Goal: Task Accomplishment & Management: Manage account settings

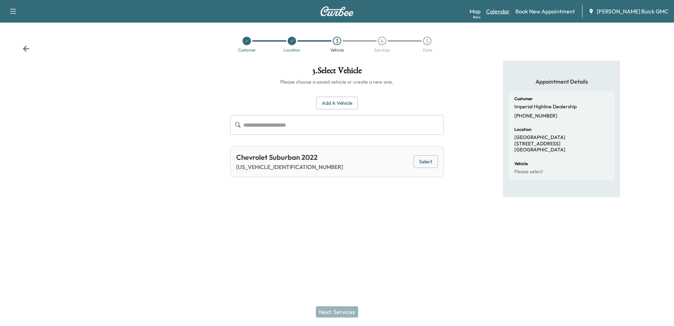
click at [349, 12] on link "Calendar" at bounding box center [498, 11] width 24 height 8
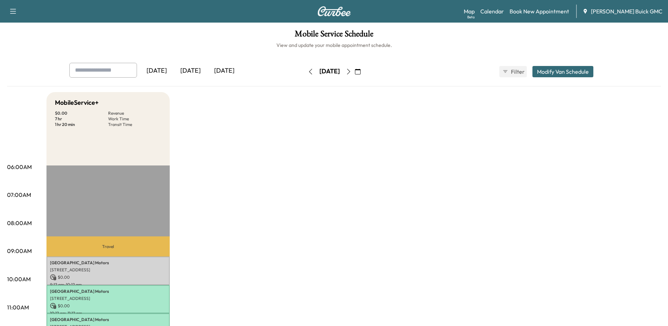
click at [349, 73] on icon "button" at bounding box center [348, 72] width 3 height 6
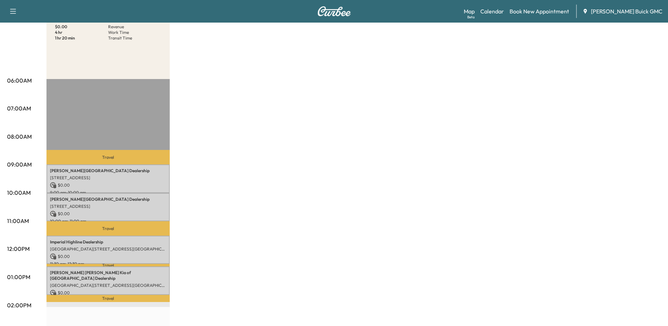
scroll to position [106, 0]
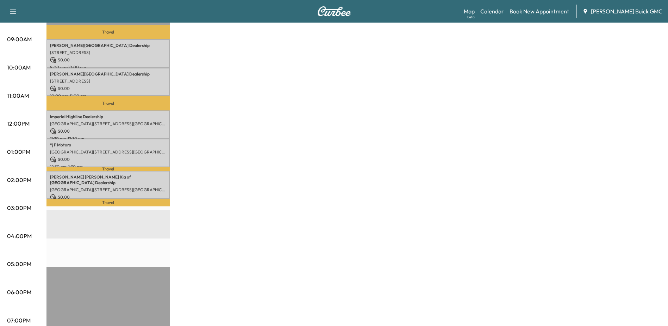
scroll to position [176, 0]
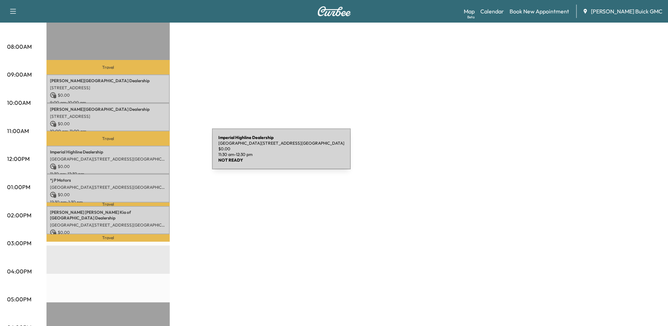
scroll to position [141, 0]
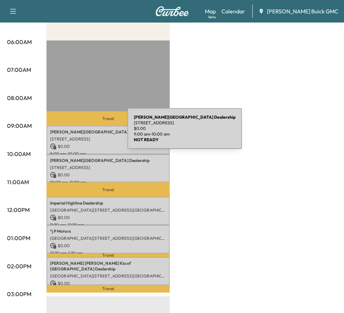
click at [75, 133] on p "Koons Ford Falls Church Dealership" at bounding box center [108, 132] width 116 height 6
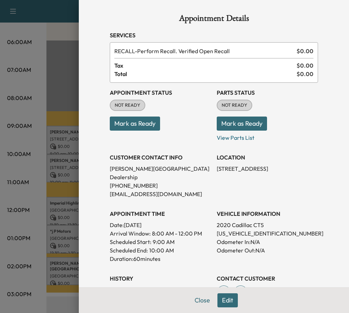
click at [64, 171] on div at bounding box center [174, 156] width 349 height 313
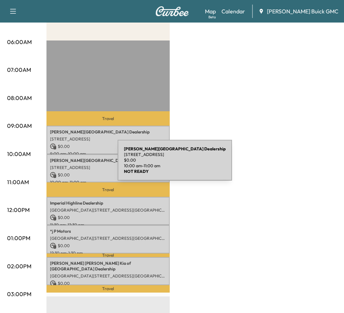
click at [65, 165] on p "[STREET_ADDRESS]" at bounding box center [108, 168] width 116 height 6
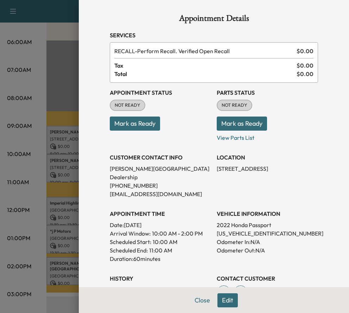
click at [239, 229] on p "5FNYF8H60NB015065" at bounding box center [267, 233] width 101 height 8
copy p "5FNYF8H60NB015065"
click at [49, 67] on div at bounding box center [174, 156] width 349 height 313
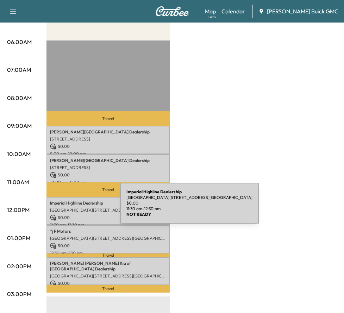
click at [72, 208] on p "[GEOGRAPHIC_DATA][STREET_ADDRESS][GEOGRAPHIC_DATA]" at bounding box center [108, 210] width 116 height 6
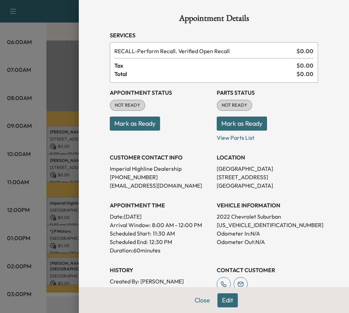
click at [62, 243] on div at bounding box center [174, 156] width 349 height 313
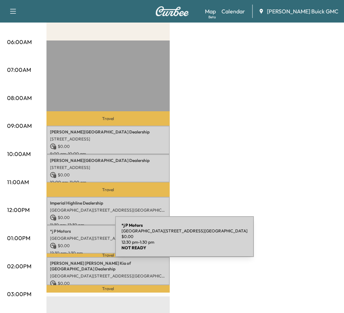
click at [63, 240] on div "*j P Motors Historic District, 7431 Centreville Rd, Manassas, VA 20111, USA $ 0…" at bounding box center [108, 239] width 123 height 29
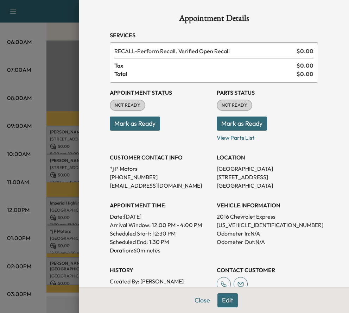
drag, startPoint x: 30, startPoint y: 243, endPoint x: 32, endPoint y: 248, distance: 4.6
click at [30, 243] on div at bounding box center [174, 156] width 349 height 313
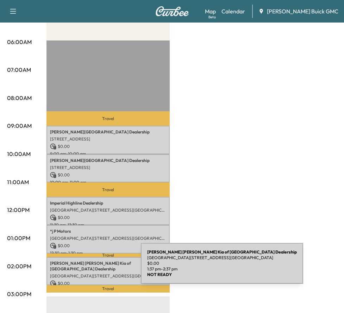
click at [90, 265] on div "Safford Brown Kia of Manassas Dealership Historic District, 9030 Liberia Ave, M…" at bounding box center [108, 271] width 123 height 29
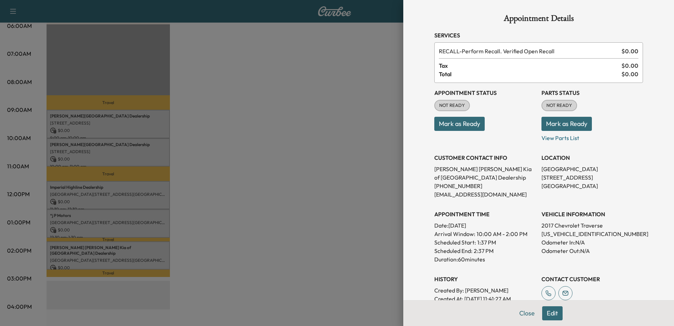
click at [343, 127] on div at bounding box center [337, 163] width 674 height 326
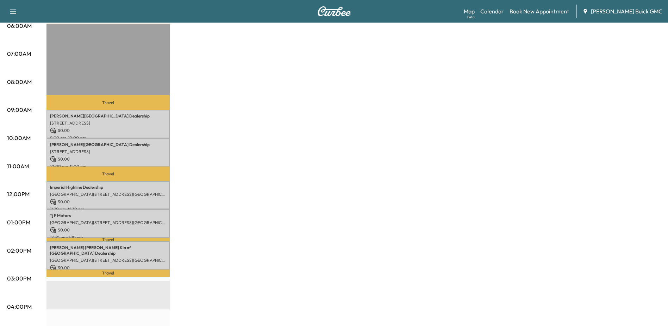
scroll to position [0, 0]
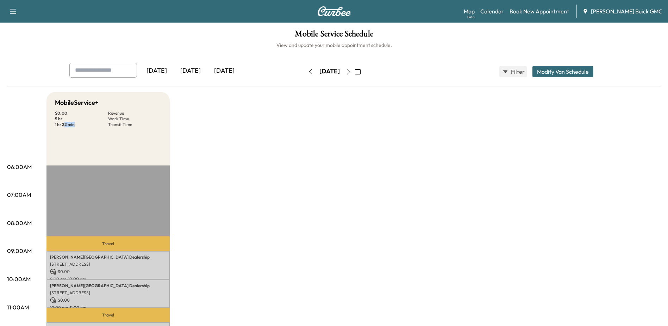
drag, startPoint x: 64, startPoint y: 124, endPoint x: 76, endPoint y: 127, distance: 12.7
click at [76, 127] on div "MobileService+ $ 0.00 Revenue 5 hr Work Time 1 hr 22 min Transit Time" at bounding box center [108, 128] width 123 height 73
drag, startPoint x: 76, startPoint y: 127, endPoint x: 76, endPoint y: 138, distance: 10.9
click at [76, 138] on div "MobileService+ $ 0.00 Revenue 5 hr Work Time 1 hr 22 min Transit Time" at bounding box center [108, 128] width 123 height 73
click at [63, 120] on p "5 hr" at bounding box center [81, 119] width 53 height 6
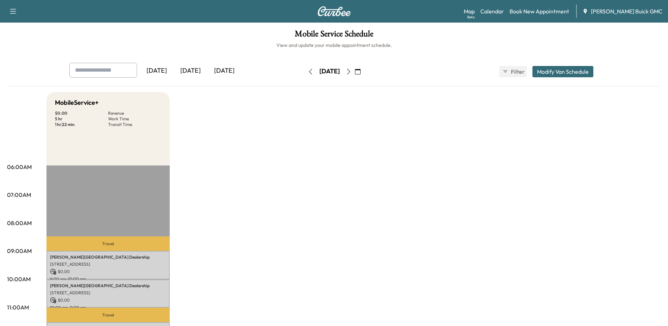
click at [62, 125] on p "1 hr 22 min" at bounding box center [81, 125] width 53 height 6
click at [67, 135] on div "MobileService+ $ 0.00 Revenue 5 hr Work Time 1 hr 22 min Transit Time" at bounding box center [108, 128] width 123 height 73
click at [67, 125] on p "1 hr 22 min" at bounding box center [81, 125] width 53 height 6
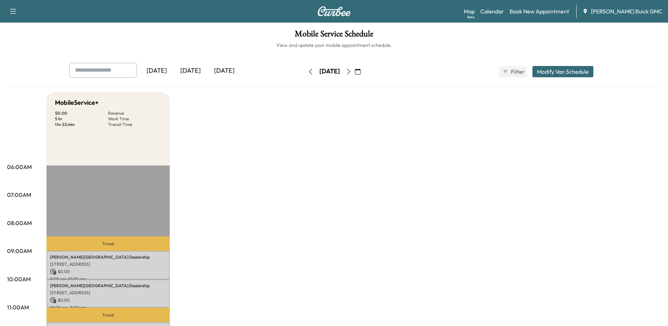
click at [66, 136] on div "MobileService+ $ 0.00 Revenue 5 hr Work Time 1 hr 22 min Transit Time" at bounding box center [108, 128] width 123 height 73
click at [69, 124] on p "1 hr 22 min" at bounding box center [81, 125] width 53 height 6
drag, startPoint x: 69, startPoint y: 124, endPoint x: 69, endPoint y: 132, distance: 8.5
click at [69, 132] on div "MobileService+ $ 0.00 Revenue 5 hr Work Time 1 hr 22 min Transit Time" at bounding box center [108, 128] width 123 height 73
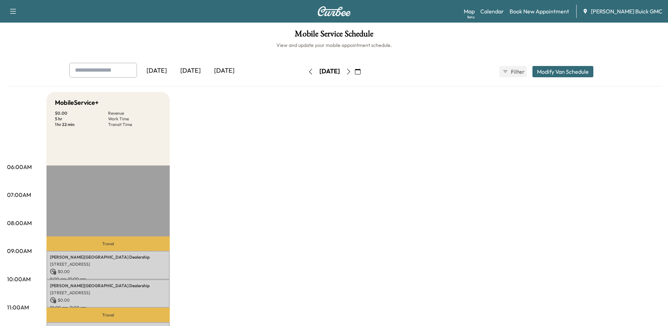
click at [58, 125] on p "1 hr 22 min" at bounding box center [81, 125] width 53 height 6
drag, startPoint x: 58, startPoint y: 125, endPoint x: 60, endPoint y: 136, distance: 11.8
click at [60, 136] on div "MobileService+ $ 0.00 Revenue 5 hr Work Time 1 hr 22 min Transit Time" at bounding box center [108, 128] width 123 height 73
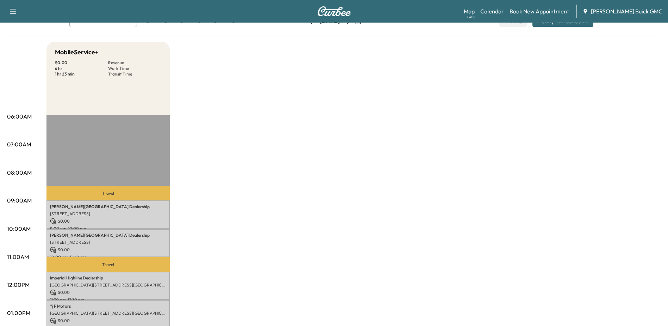
scroll to position [141, 0]
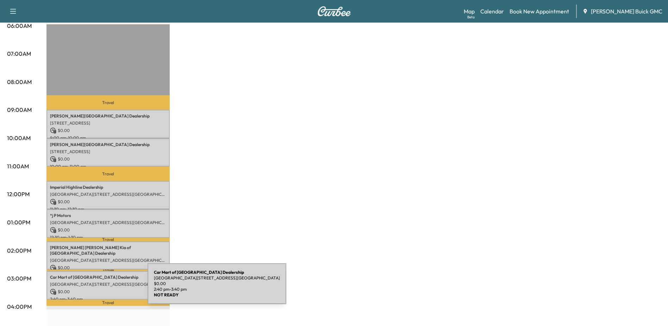
click at [95, 288] on p "$ 0.00" at bounding box center [108, 291] width 116 height 6
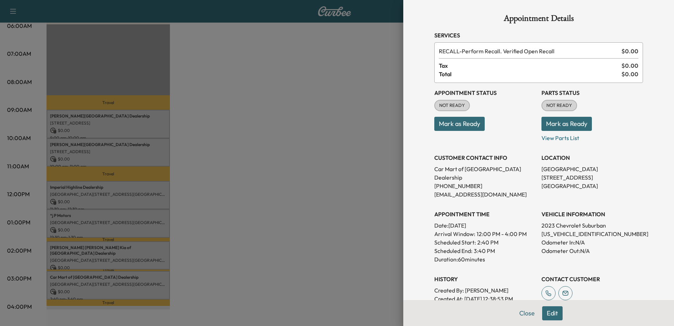
click at [579, 229] on p "[US_VEHICLE_IDENTIFICATION_NUMBER]" at bounding box center [591, 233] width 101 height 8
copy p "[US_VEHICLE_IDENTIFICATION_NUMBER]"
click at [351, 23] on div at bounding box center [337, 163] width 674 height 326
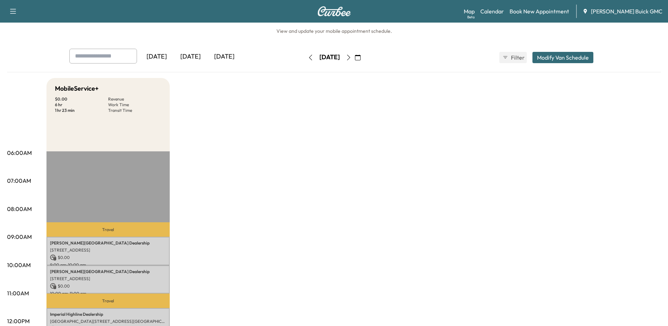
scroll to position [0, 0]
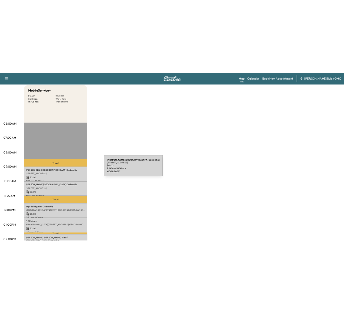
scroll to position [211, 0]
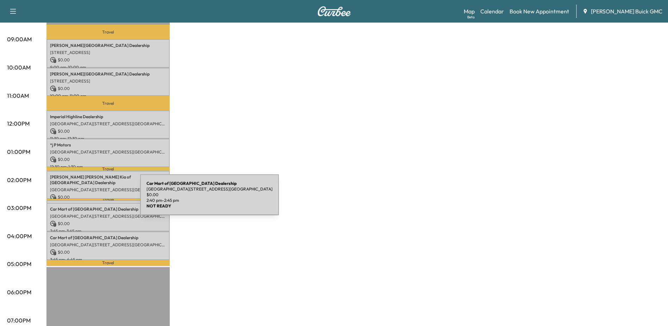
click at [87, 200] on div "Car Mart of Manassas [GEOGRAPHIC_DATA][STREET_ADDRESS][GEOGRAPHIC_DATA] $ 0.00 …" at bounding box center [108, 203] width 123 height 7
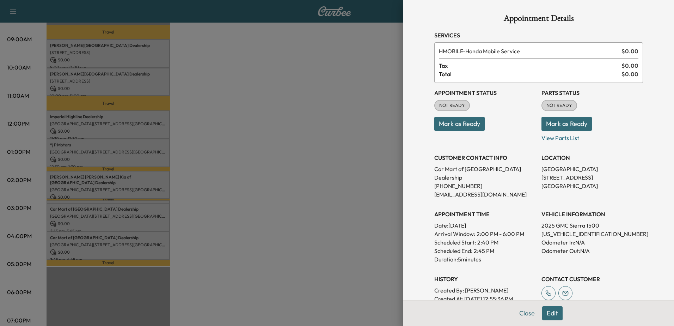
click at [104, 241] on div at bounding box center [337, 163] width 674 height 326
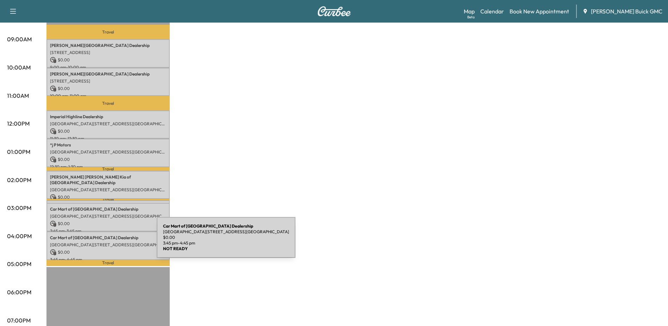
click at [104, 242] on p "[GEOGRAPHIC_DATA][STREET_ADDRESS][GEOGRAPHIC_DATA]" at bounding box center [108, 245] width 116 height 6
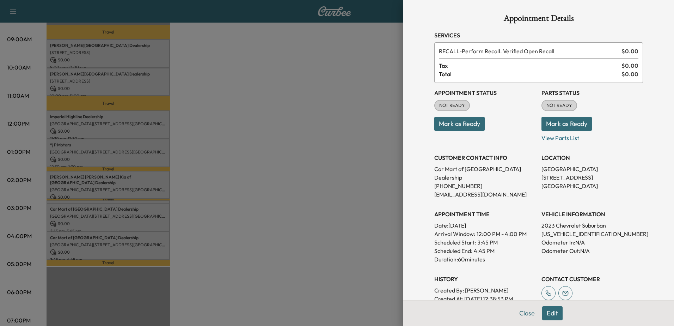
click at [87, 211] on div at bounding box center [337, 163] width 674 height 326
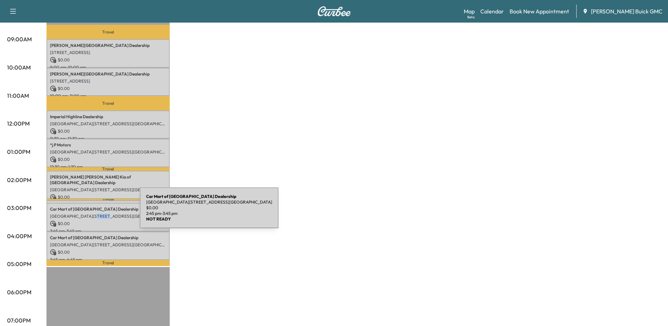
click at [87, 213] on p "[GEOGRAPHIC_DATA][STREET_ADDRESS][GEOGRAPHIC_DATA]" at bounding box center [108, 216] width 116 height 6
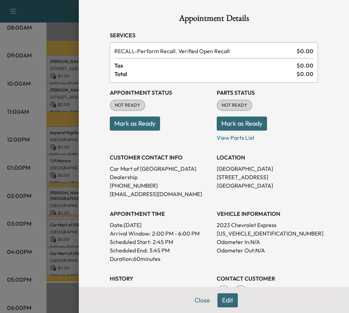
click at [182, 119] on p "Mark as Ready" at bounding box center [160, 121] width 101 height 20
click at [29, 86] on div at bounding box center [174, 156] width 349 height 313
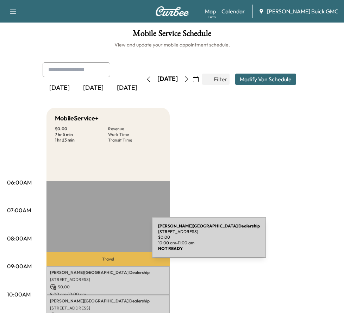
scroll to position [0, 0]
